Goal: Check status

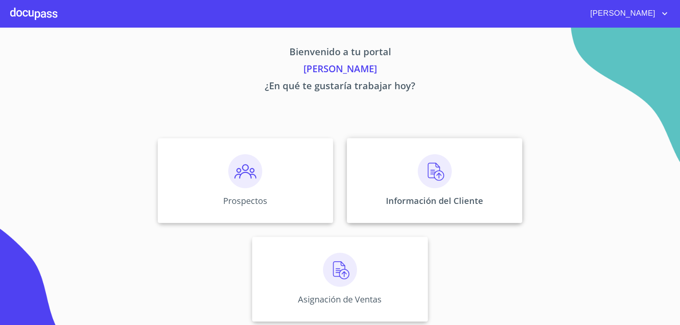
click at [434, 198] on p "Información del Cliente" at bounding box center [434, 200] width 97 height 11
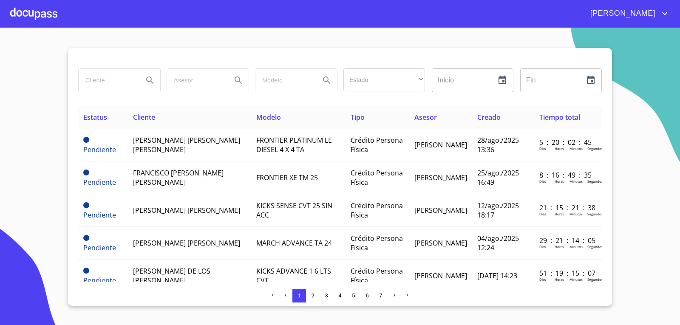
click at [128, 80] on input "search" at bounding box center [108, 80] width 58 height 23
type input "[PERSON_NAME] de [PERSON_NAME]"
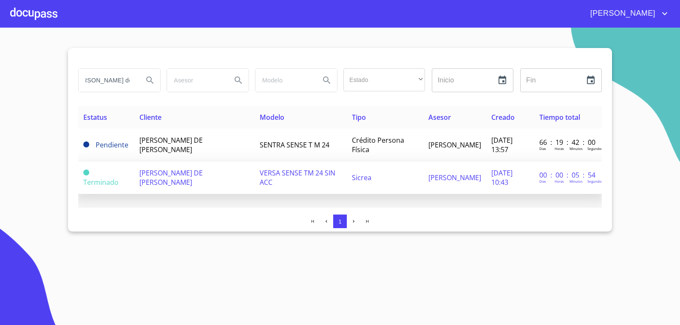
scroll to position [0, 0]
click at [224, 184] on td "[PERSON_NAME] DE [PERSON_NAME]" at bounding box center [194, 178] width 120 height 33
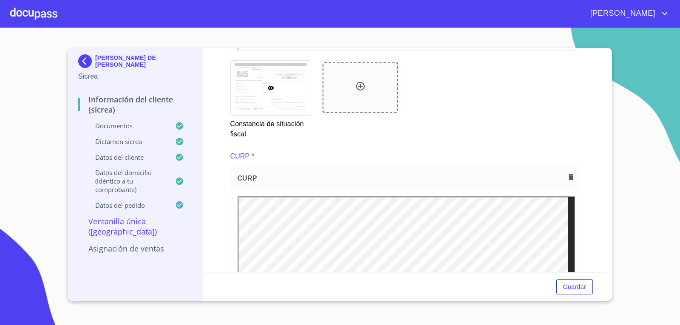
scroll to position [1113, 0]
click at [19, 11] on div at bounding box center [33, 13] width 47 height 27
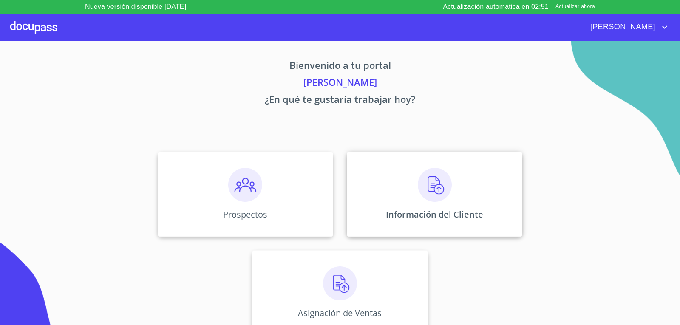
click at [445, 206] on div "Información del Cliente" at bounding box center [435, 194] width 176 height 85
